Goal: Transaction & Acquisition: Purchase product/service

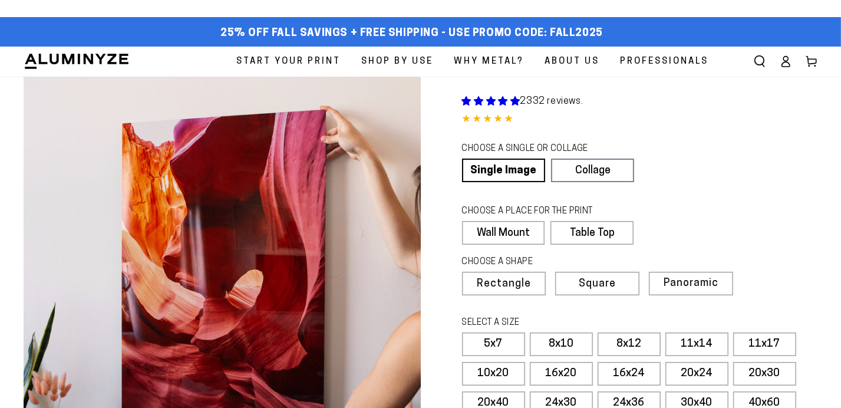
select select "**********"
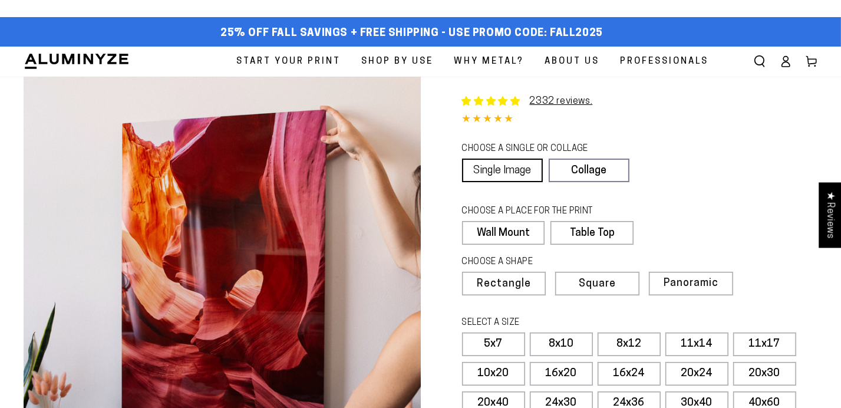
click at [494, 182] on link "Single Image" at bounding box center [502, 171] width 81 height 24
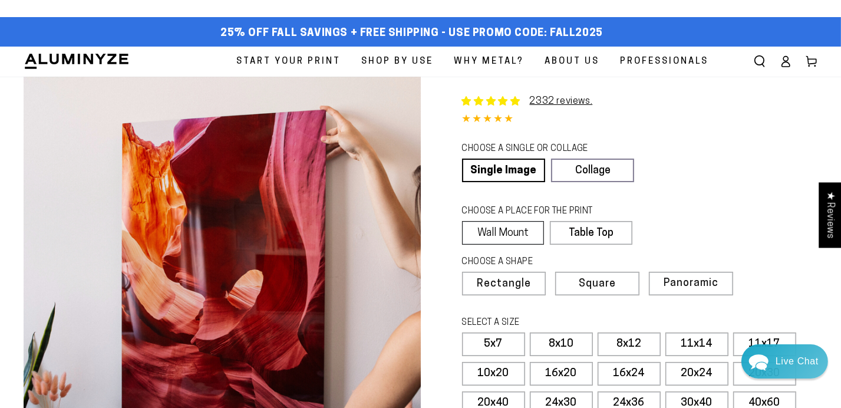
click at [506, 245] on label "Wall Mount" at bounding box center [503, 233] width 83 height 24
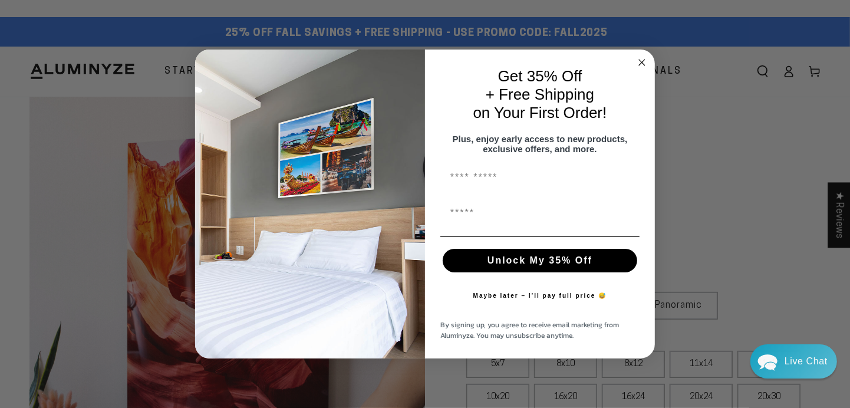
click at [638, 56] on circle "Close dialog" at bounding box center [643, 63] width 14 height 14
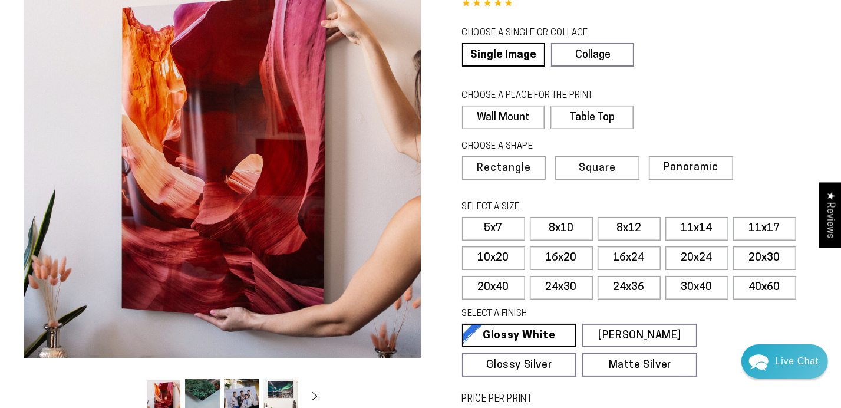
scroll to position [118, 0]
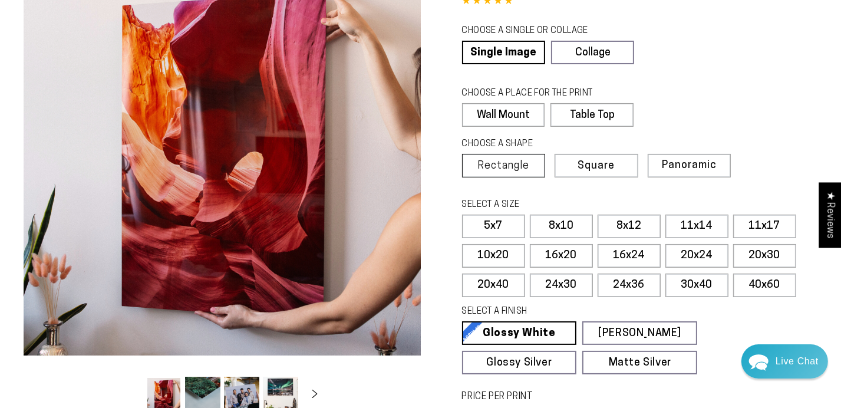
click at [505, 172] on span "Rectangle" at bounding box center [504, 166] width 52 height 11
click at [663, 171] on span "Panoramic" at bounding box center [689, 165] width 53 height 11
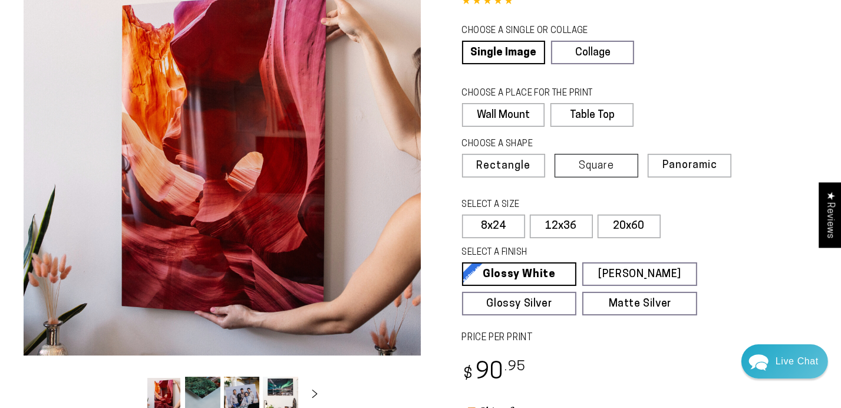
click at [579, 172] on span "Square" at bounding box center [596, 166] width 35 height 11
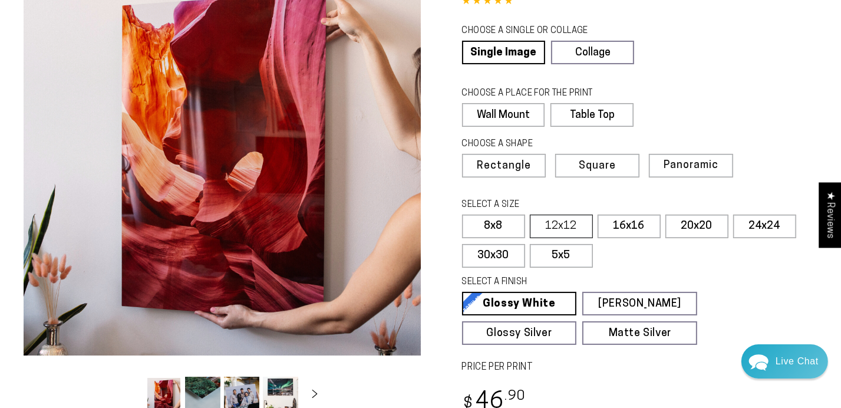
click at [574, 238] on label "12x12" at bounding box center [561, 227] width 63 height 24
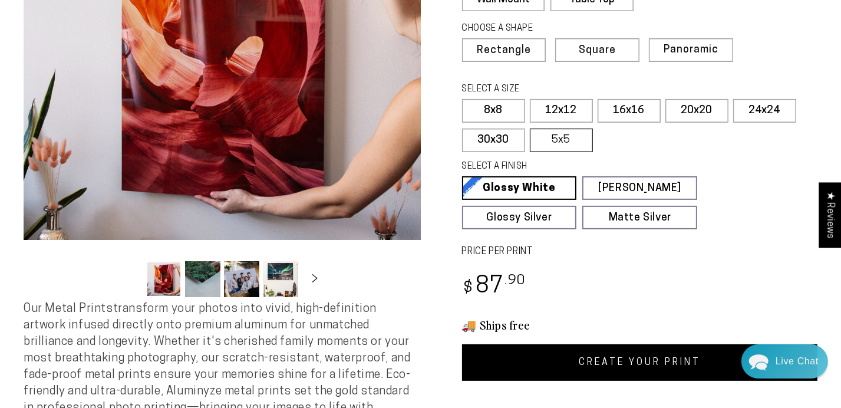
scroll to position [236, 0]
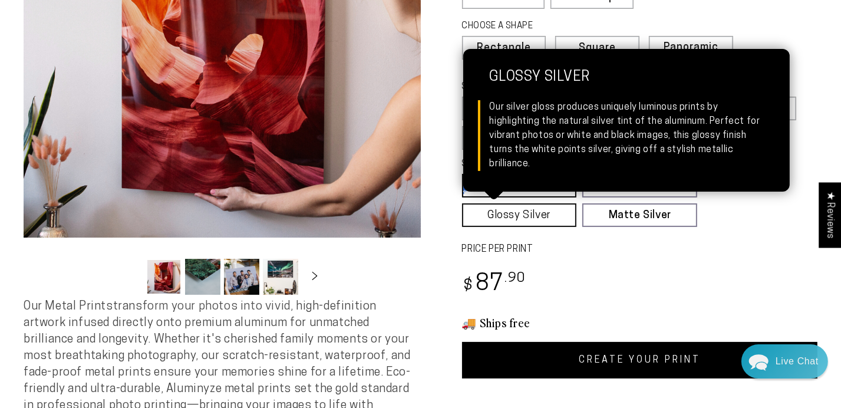
click at [548, 227] on link "Glossy Silver Glossy Silver Our silver gloss produces uniquely luminous prints …" at bounding box center [519, 215] width 115 height 24
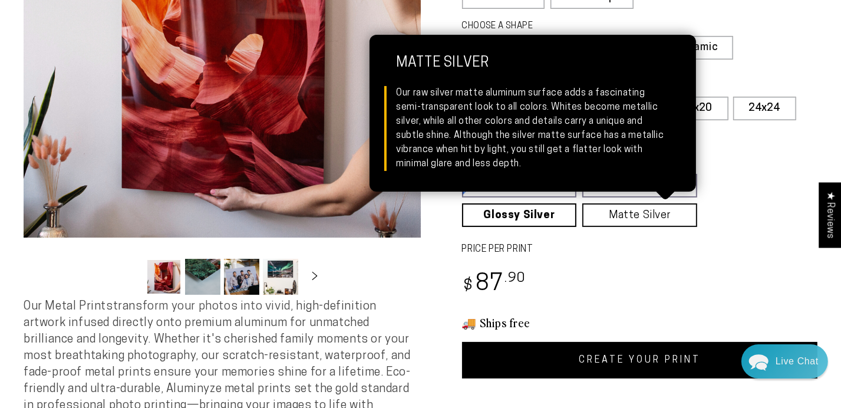
click at [594, 227] on link "Matte Silver Matte Silver Our raw silver matte aluminum surface adds a fascinat…" at bounding box center [639, 215] width 115 height 24
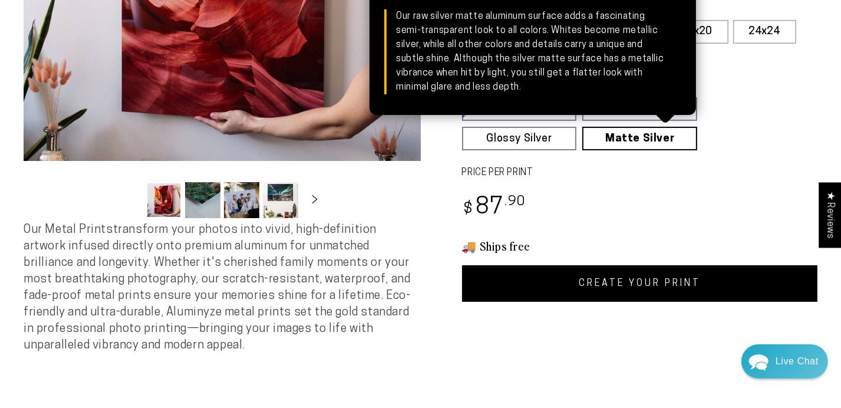
scroll to position [413, 0]
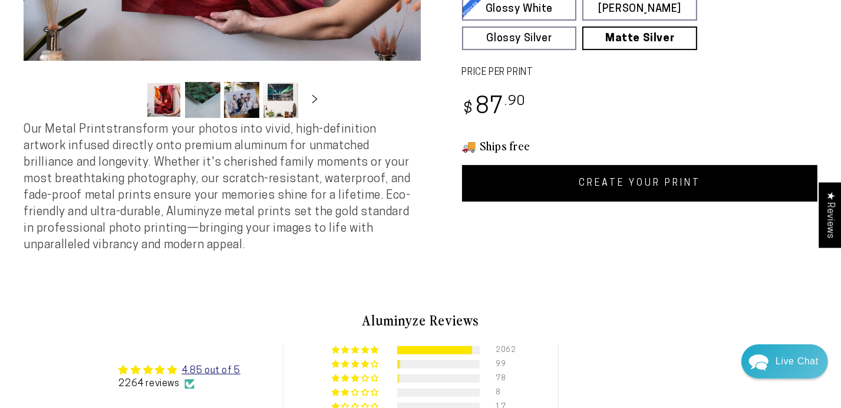
click at [558, 202] on link "CREATE YOUR PRINT" at bounding box center [640, 183] width 356 height 37
